Goal: Task Accomplishment & Management: Manage account settings

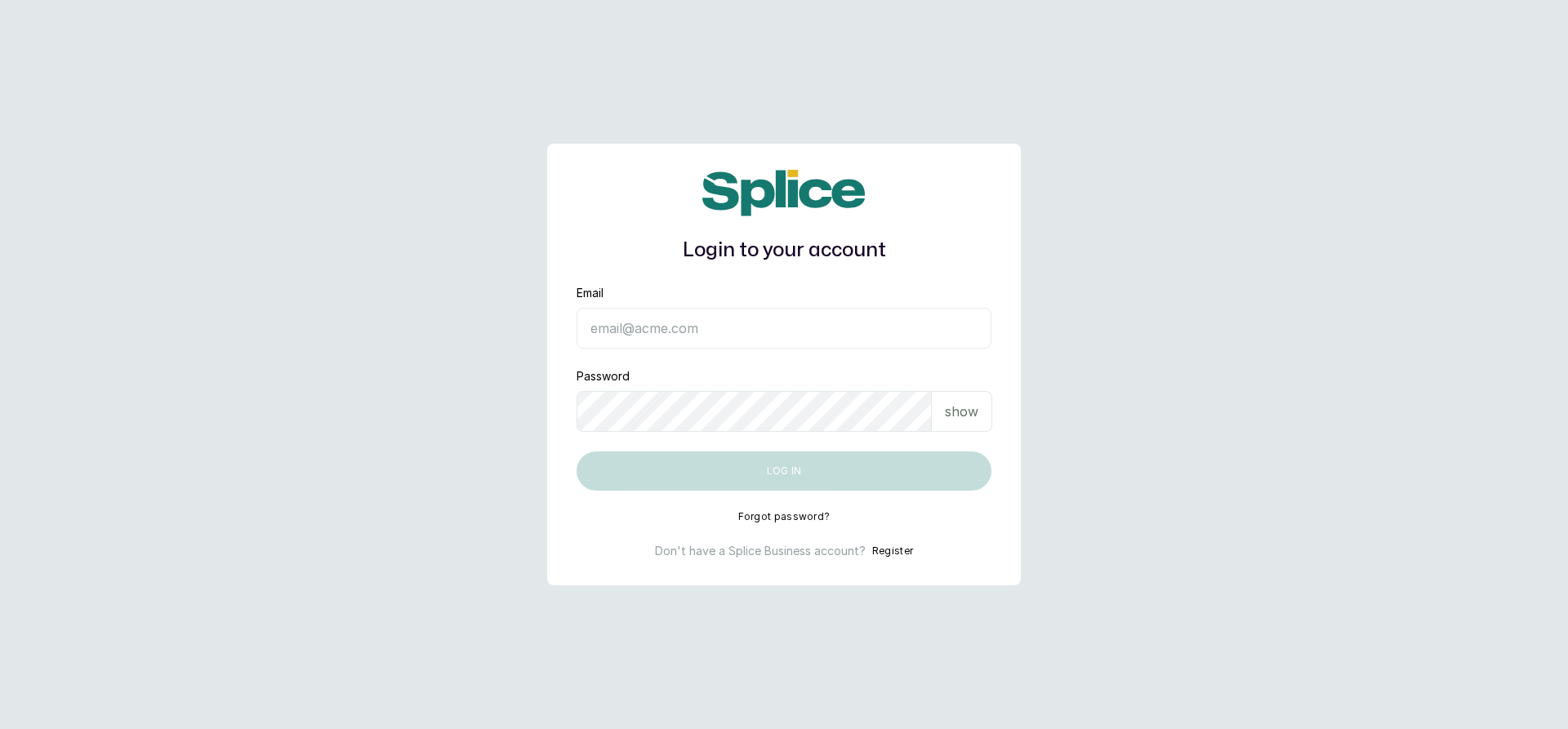
click at [613, 329] on input "Email" at bounding box center [784, 328] width 414 height 41
type input "sandraamanze012@gmail.com"
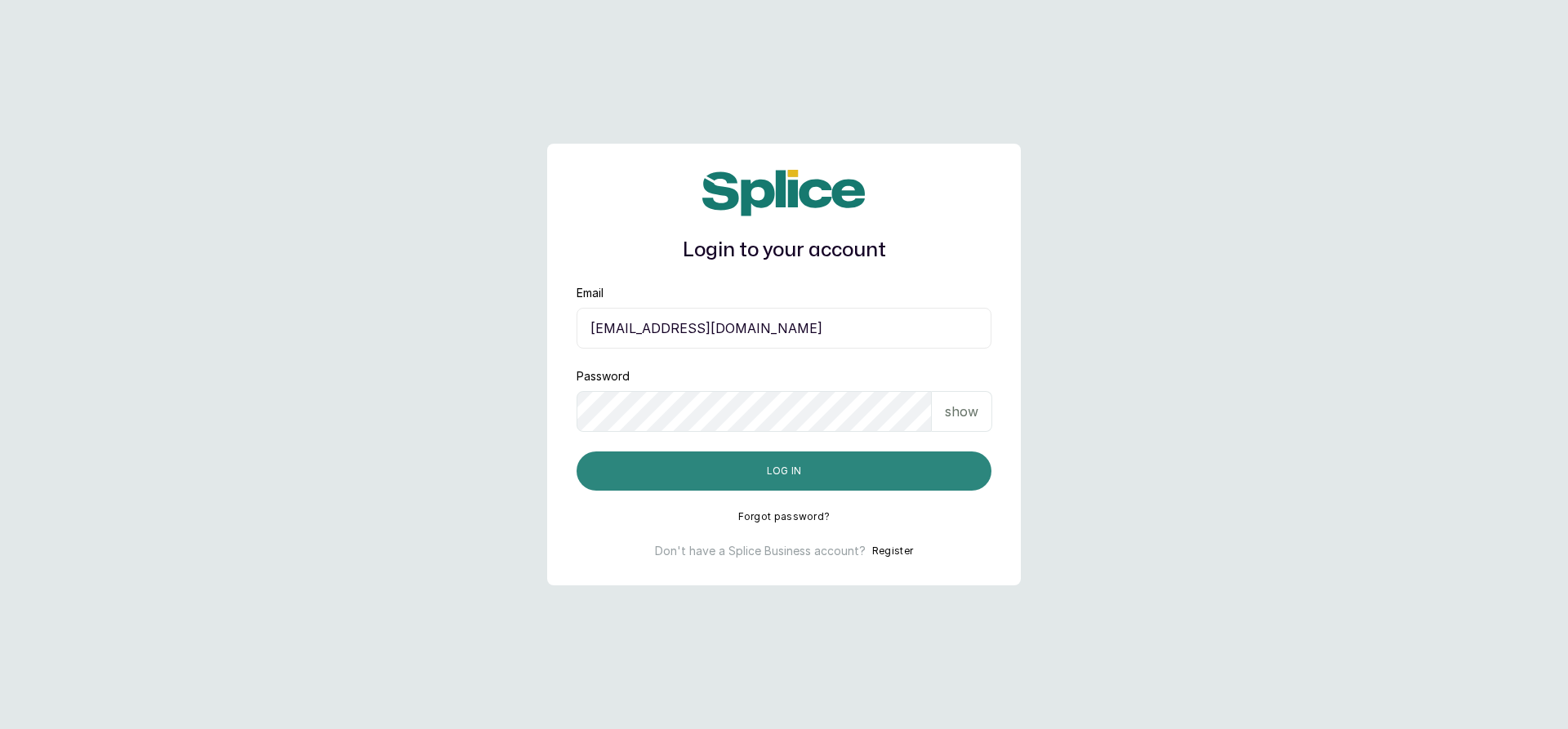
click at [704, 464] on button "Log in" at bounding box center [784, 471] width 414 height 39
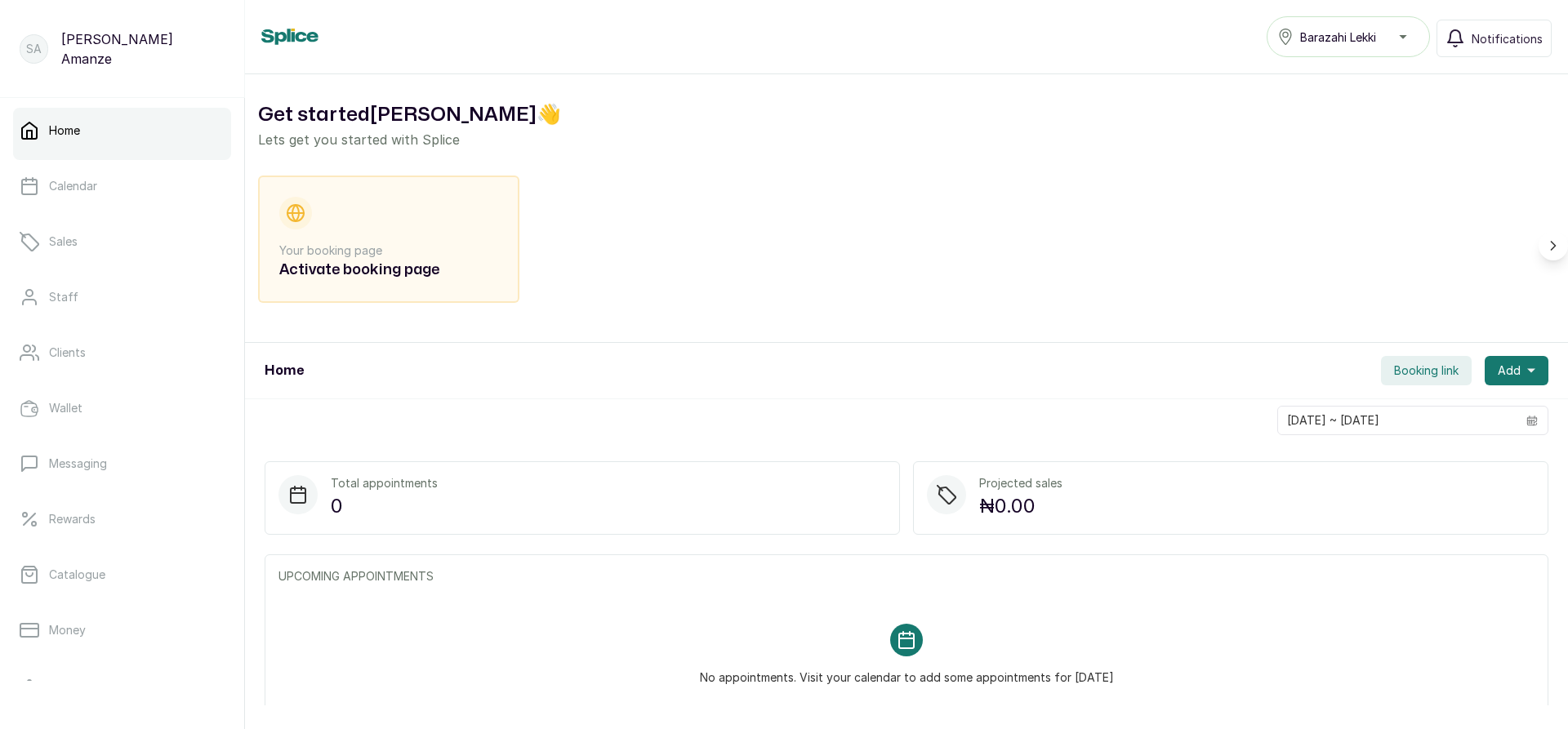
click at [146, 152] on link "Home" at bounding box center [122, 131] width 218 height 46
click at [131, 182] on link "Calendar" at bounding box center [122, 186] width 218 height 46
